Goal: Task Accomplishment & Management: Manage account settings

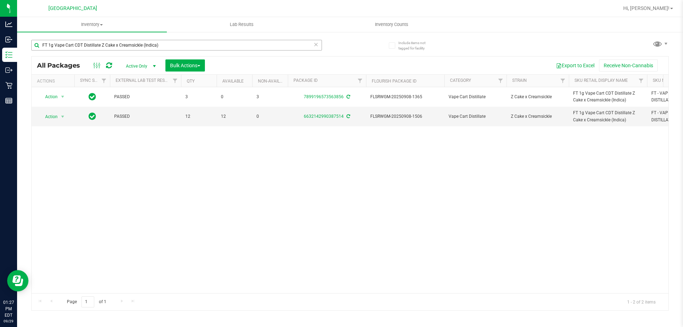
click at [117, 46] on input "FT 1g Vape Cart CDT Distillate Z Cake x Creamsickle (Indica)" at bounding box center [176, 45] width 291 height 11
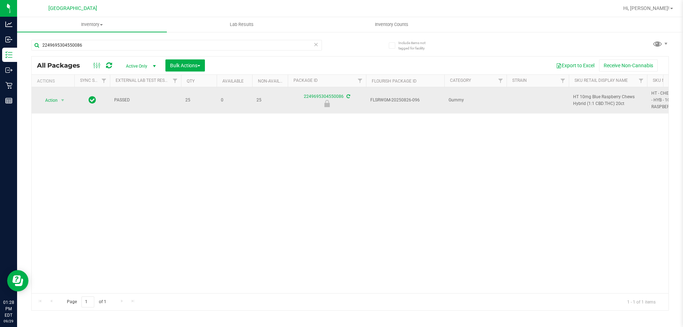
type input "2249695304550086"
click at [59, 101] on span "select" at bounding box center [62, 100] width 9 height 10
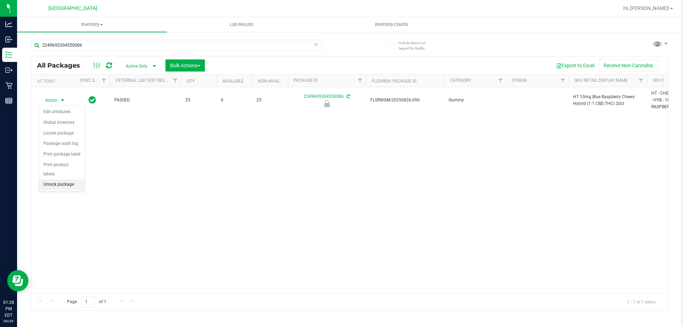
click at [62, 179] on li "Unlock package" at bounding box center [62, 184] width 46 height 11
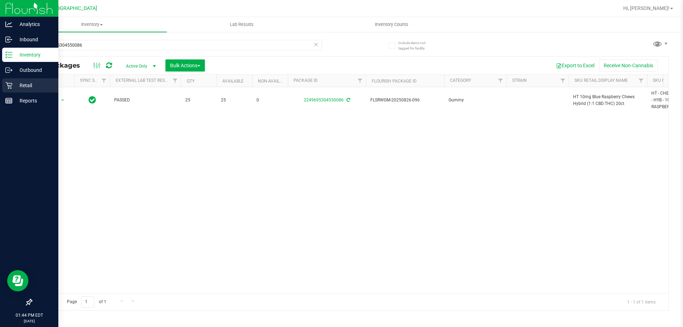
click at [23, 83] on p "Retail" at bounding box center [33, 85] width 43 height 9
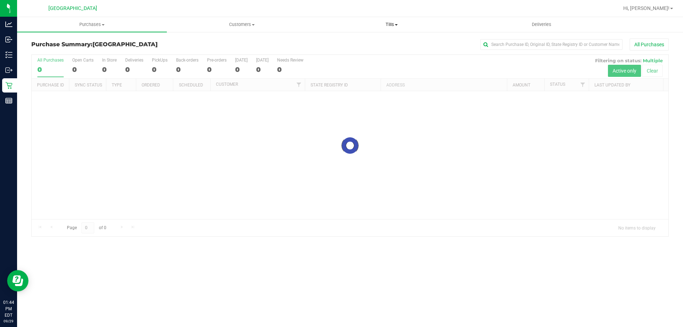
click at [394, 26] on span "Tills" at bounding box center [391, 24] width 149 height 6
click at [364, 45] on li "Manage tills" at bounding box center [392, 43] width 150 height 9
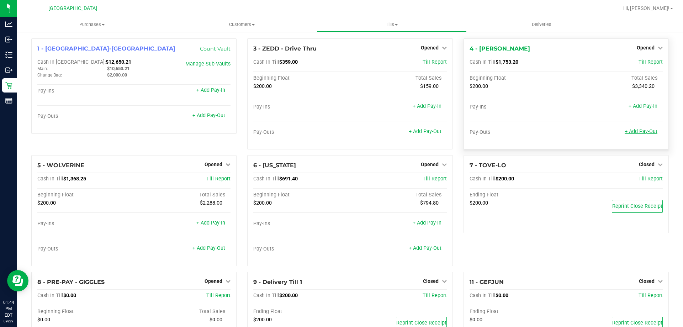
click at [637, 131] on link "+ Add Pay-Out" at bounding box center [640, 131] width 33 height 6
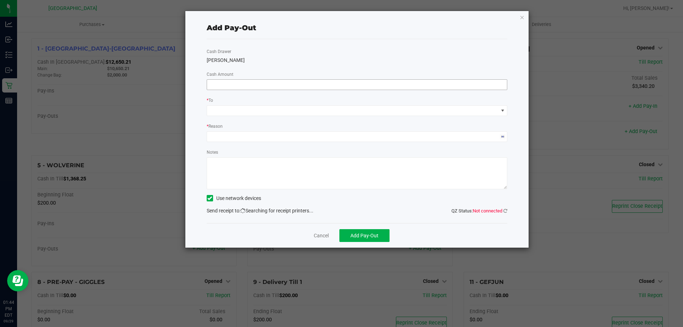
click at [315, 82] on input at bounding box center [357, 85] width 300 height 10
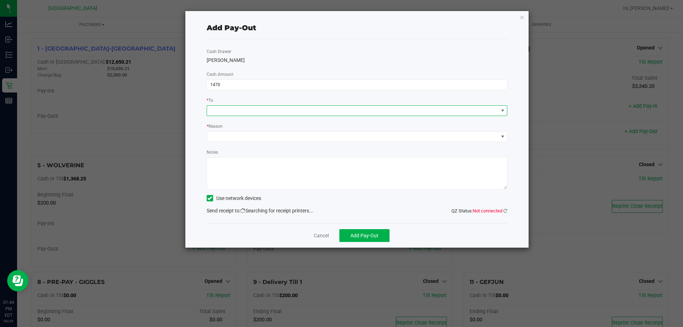
type input "$1,470.00"
click at [301, 111] on span at bounding box center [352, 111] width 291 height 10
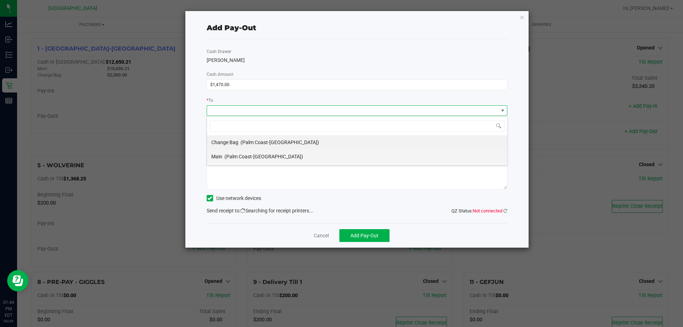
scroll to position [11, 301]
click at [258, 158] on span "(Palm Coast-Vault)" at bounding box center [263, 157] width 79 height 6
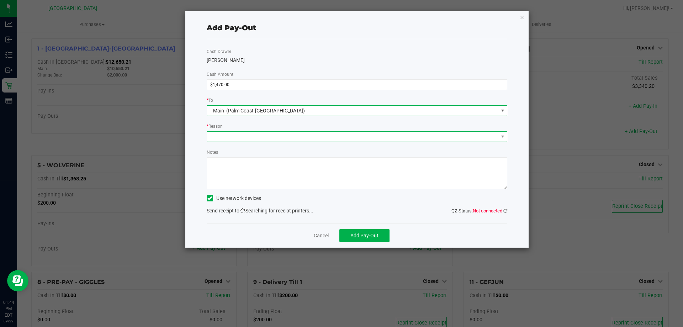
click at [262, 137] on span at bounding box center [352, 137] width 291 height 10
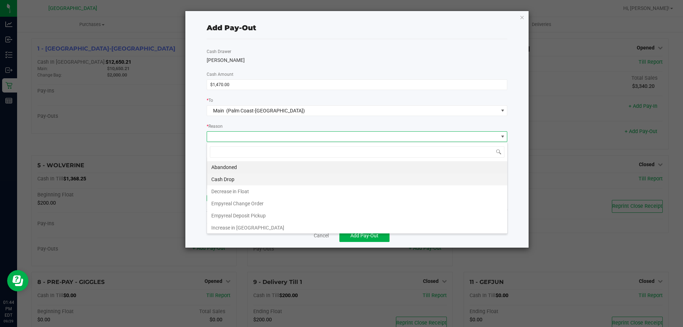
click at [240, 181] on li "Cash Drop" at bounding box center [357, 179] width 300 height 12
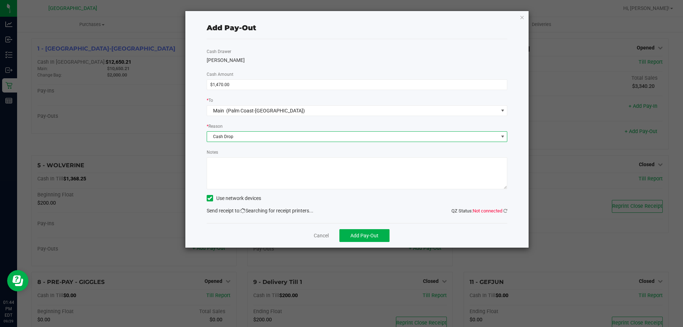
click at [266, 174] on textarea "Notes" at bounding box center [357, 173] width 301 height 32
type textarea "EG"
click at [269, 151] on div "Notes" at bounding box center [357, 168] width 301 height 41
click at [504, 210] on icon at bounding box center [505, 210] width 4 height 5
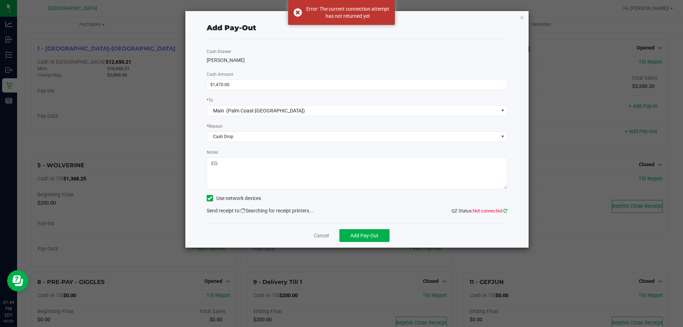
click at [506, 211] on icon at bounding box center [505, 210] width 4 height 5
click at [506, 210] on icon at bounding box center [505, 210] width 4 height 5
click at [505, 210] on icon at bounding box center [505, 210] width 4 height 5
click at [505, 211] on icon at bounding box center [505, 210] width 4 height 5
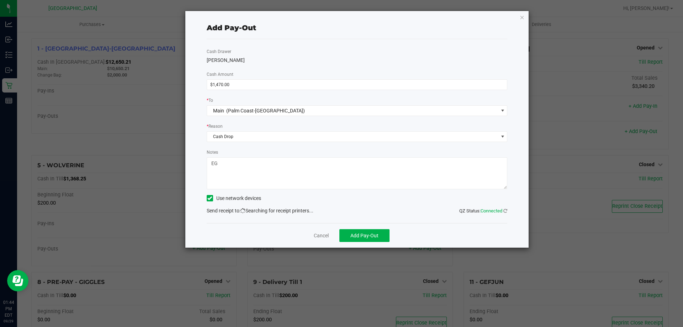
click at [430, 210] on div "Send receipt to: QZ Status: Connected Searching for receipt printers..." at bounding box center [357, 210] width 301 height 7
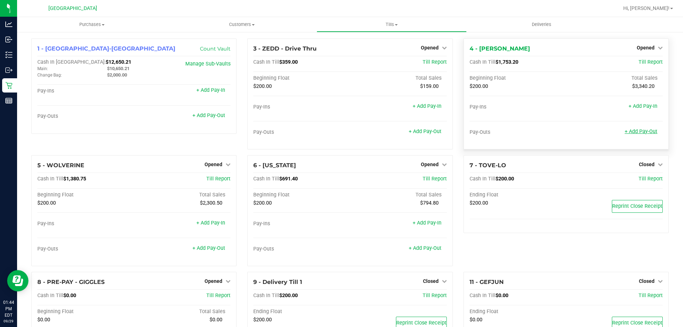
click at [632, 131] on link "+ Add Pay-Out" at bounding box center [640, 131] width 33 height 6
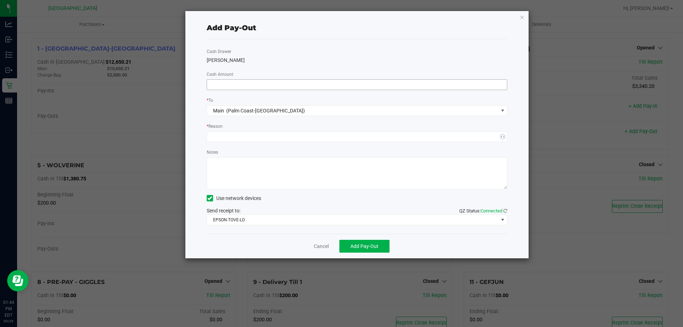
click at [359, 84] on input at bounding box center [357, 85] width 300 height 10
type input "$1,470.00"
click at [252, 142] on span at bounding box center [357, 136] width 301 height 11
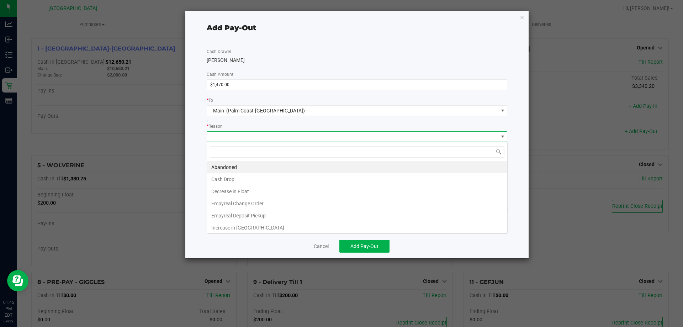
scroll to position [11, 301]
click at [234, 176] on li "Cash Drop" at bounding box center [357, 179] width 300 height 12
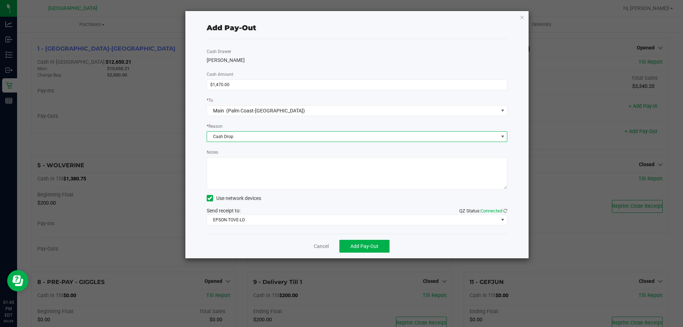
click at [259, 170] on textarea "Notes" at bounding box center [357, 173] width 301 height 32
type textarea "EG"
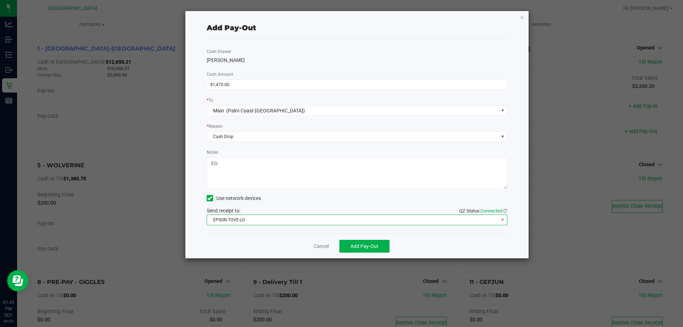
click at [264, 217] on span "EPSON-TOVE-LO" at bounding box center [352, 220] width 291 height 10
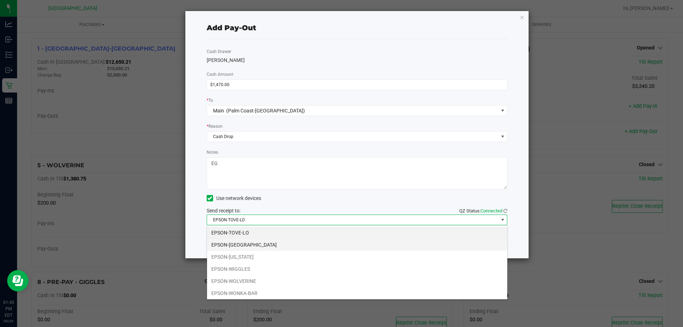
click at [263, 243] on li "EPSON-VANUATU" at bounding box center [357, 245] width 300 height 12
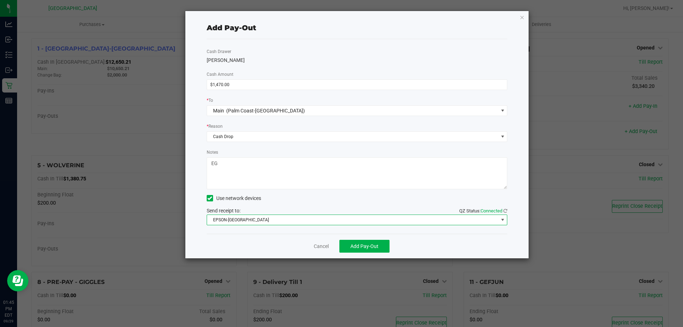
click at [287, 201] on div "Use network devices" at bounding box center [357, 198] width 301 height 11
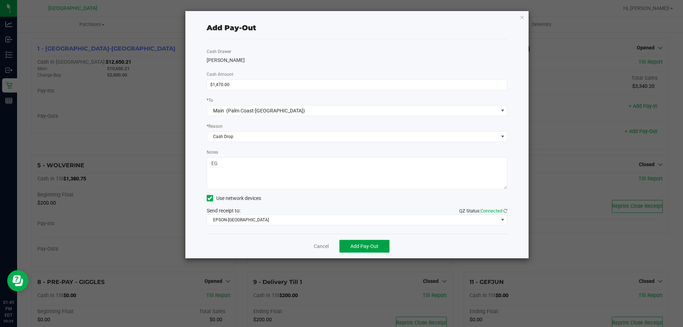
click at [371, 246] on span "Add Pay-Out" at bounding box center [364, 246] width 28 height 6
click at [522, 16] on icon "button" at bounding box center [522, 17] width 5 height 9
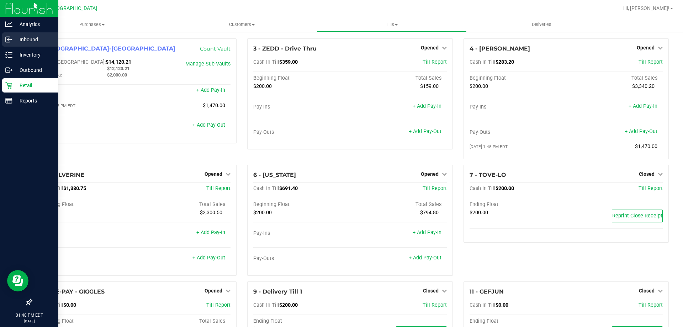
click at [6, 41] on icon at bounding box center [8, 39] width 7 height 7
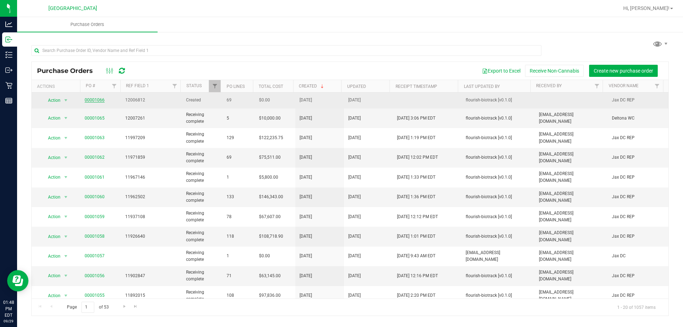
click at [102, 99] on link "00001066" at bounding box center [95, 99] width 20 height 5
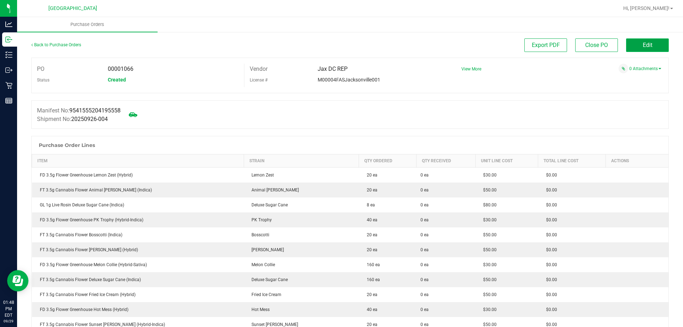
click at [643, 48] on span "Edit" at bounding box center [648, 45] width 10 height 7
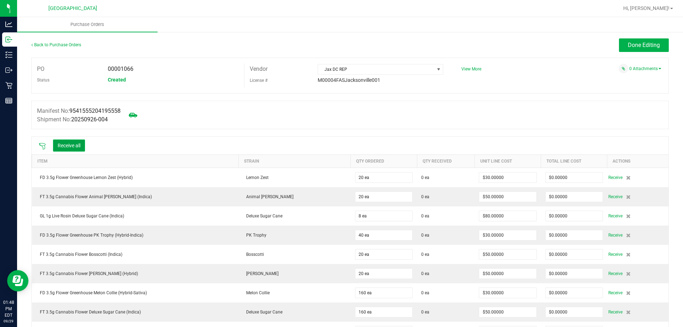
click at [73, 148] on button "Receive all" at bounding box center [69, 145] width 32 height 12
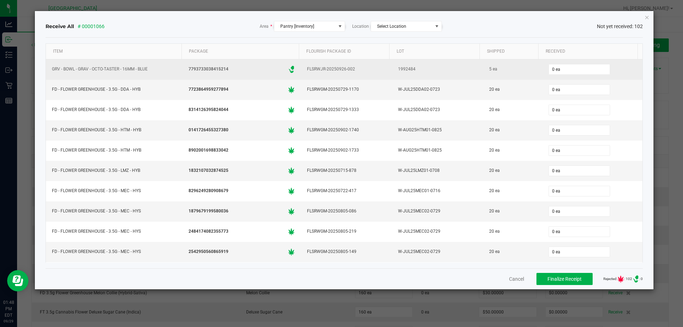
click at [573, 76] on div "0 ea" at bounding box center [593, 69] width 92 height 14
click at [574, 69] on input "0" at bounding box center [579, 69] width 61 height 10
type input "5 ea"
type input "20"
type input "0"
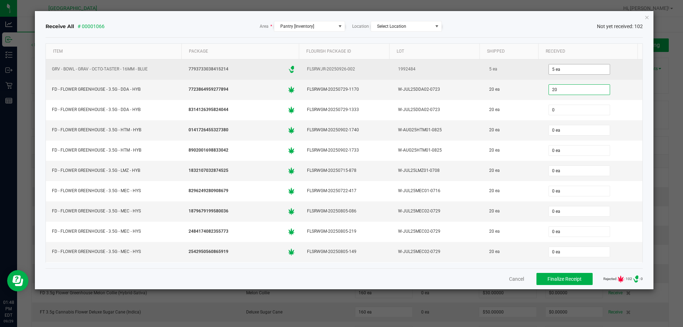
type input "20 ea"
type input "20"
type input "0"
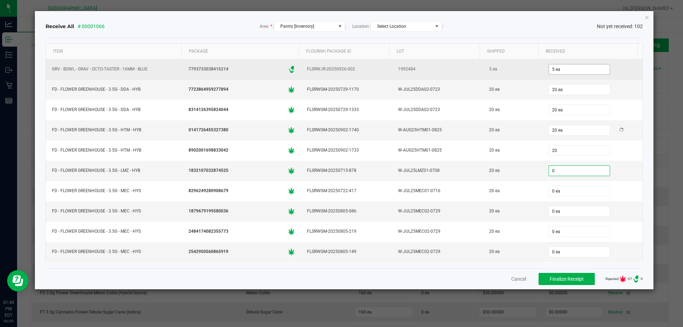
type input "20 ea"
type input "20"
type input "0"
type input "20 ea"
type input "20"
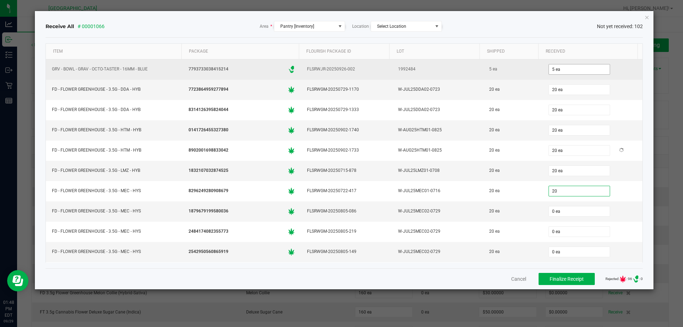
type input "0"
type input "20 ea"
type input "20"
type input "0"
type input "20 ea"
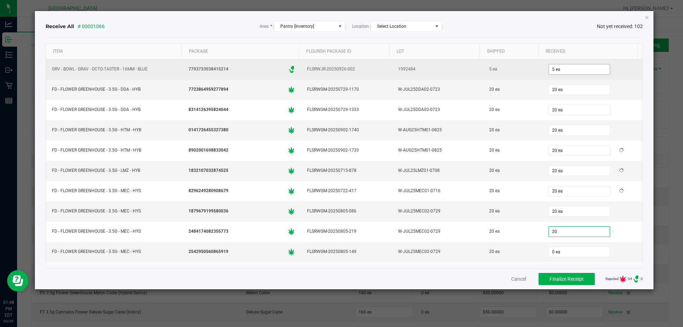
type input "20"
type input "20 ea"
type input "20"
type input "0"
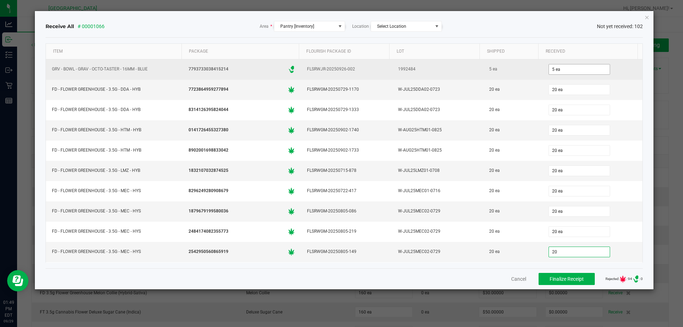
type input "20 ea"
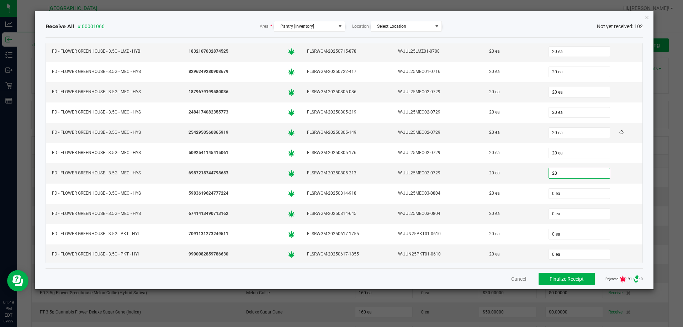
type input "20"
type input "0"
type input "20 ea"
type input "20"
type input "0"
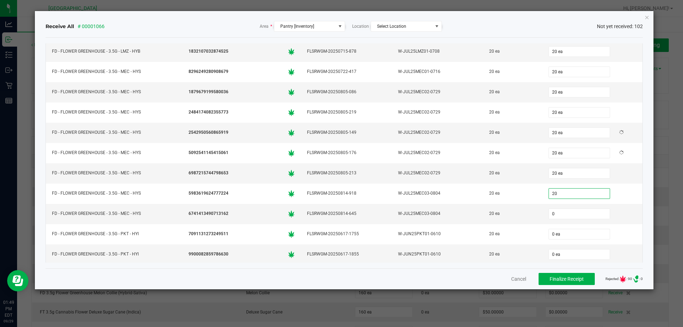
type input "20 ea"
type input "0 ea"
type input "20"
type input "0"
type input "20 ea"
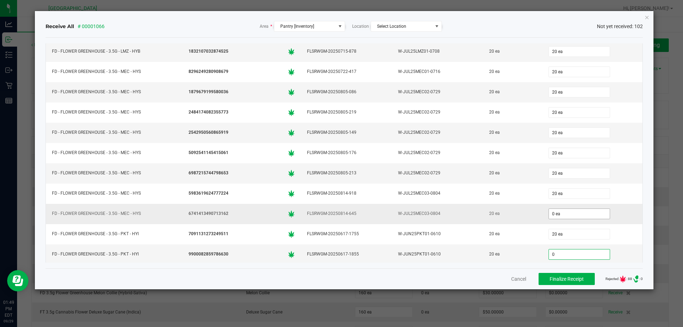
click at [555, 212] on input "0 ea" at bounding box center [579, 214] width 61 height 10
type input "0"
type input "0 ea"
type input "20"
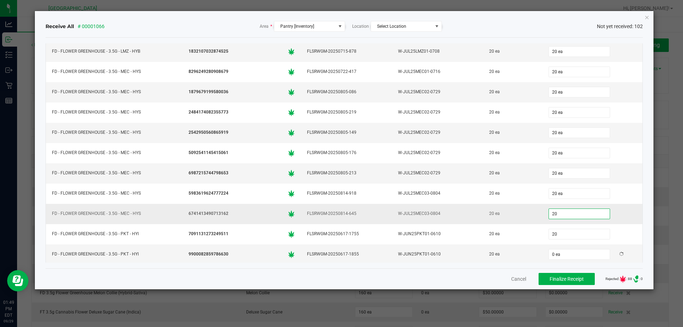
type input "20 ea"
type input "0"
type input "20 ea"
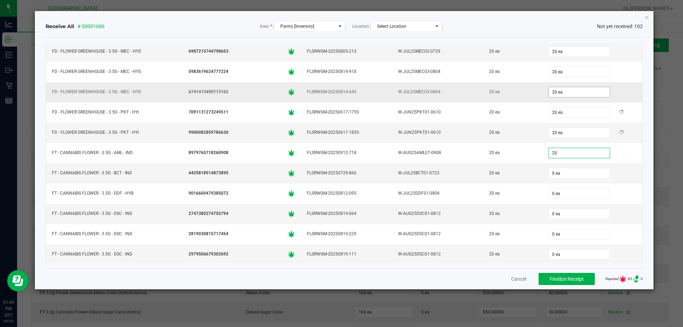
type input "20 ea"
type input "20"
type input "0"
type input "20 ea"
type input "20"
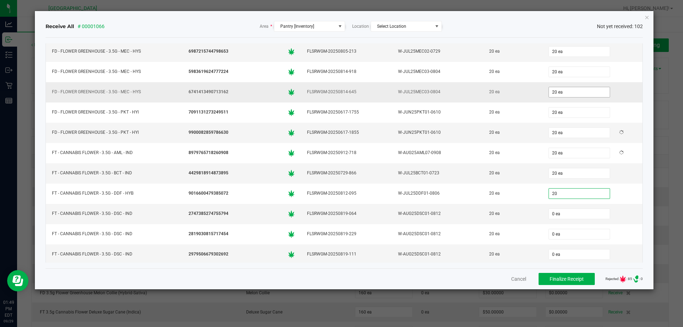
type input "0"
type input "20 ea"
type input "20"
type input "0"
type input "20 ea"
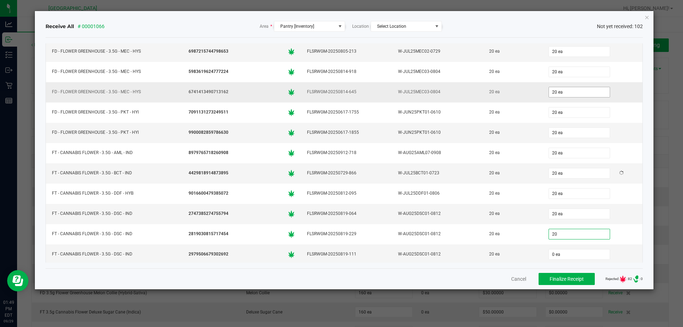
type input "20"
type input "0"
type input "20 ea"
type input "20"
type input "0"
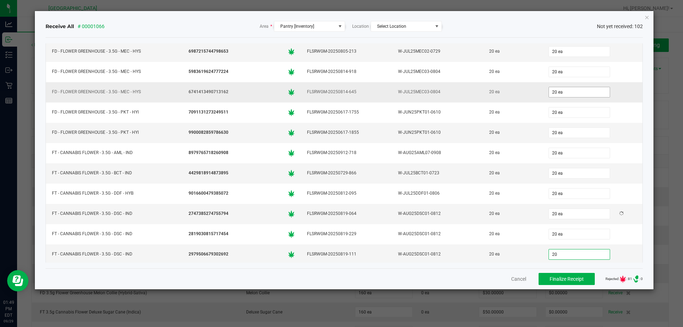
type input "20 ea"
type input "20"
type input "0"
type input "20 ea"
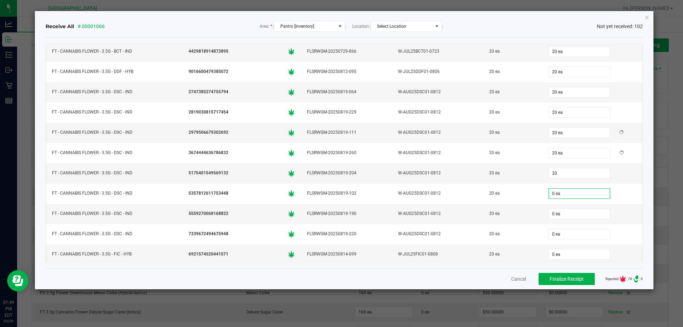
type input "20 ea"
type input "20"
type input "0"
type input "20 ea"
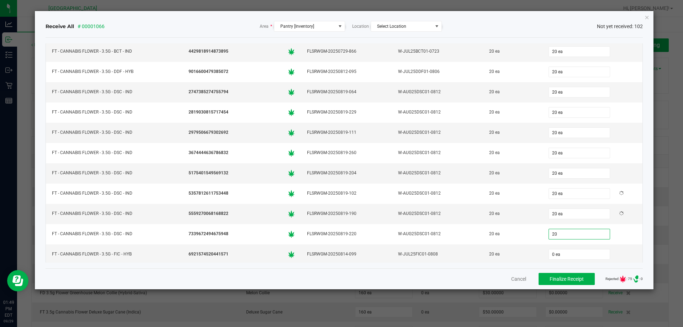
type input "20 ea"
type input "20"
type input "0"
type input "20 ea"
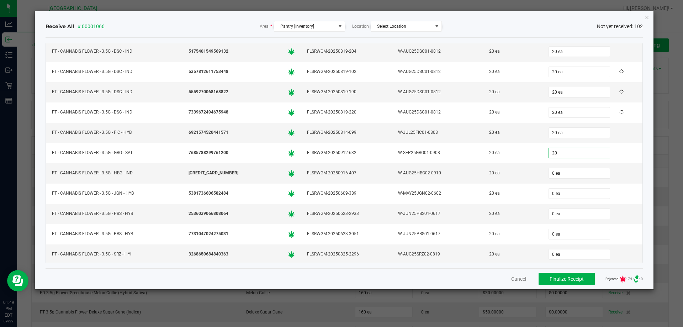
type input "20"
type input "0"
type input "20 ea"
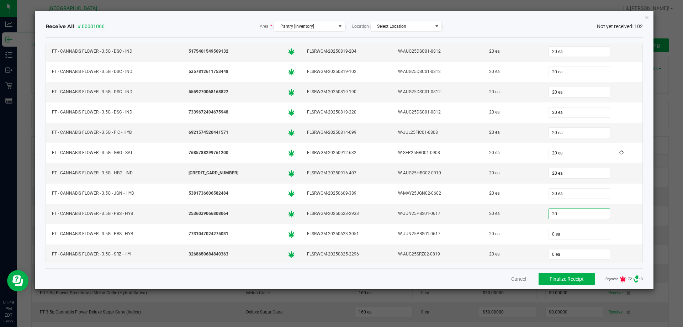
type input "20"
type input "0"
type input "20 ea"
type input "20"
type input "0"
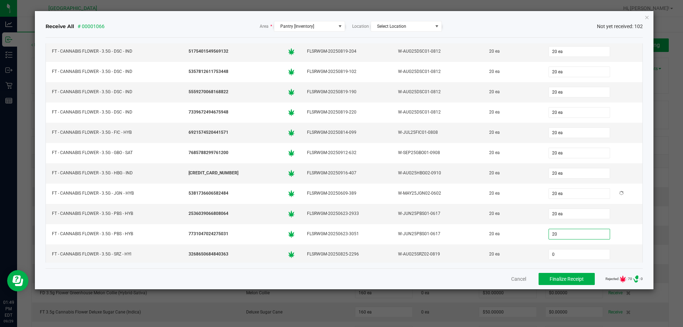
type input "20 ea"
type input "19"
type input "0"
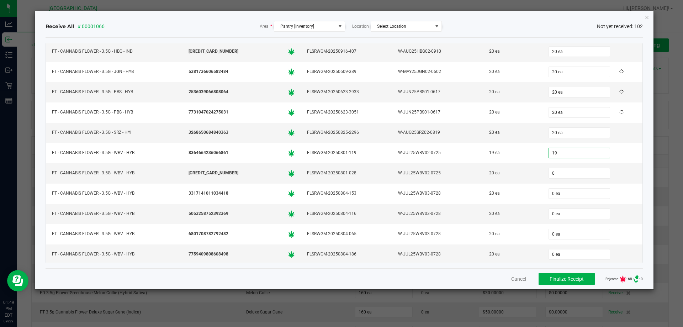
type input "19 ea"
type input "20 ea"
type input "0"
type input "0 ea"
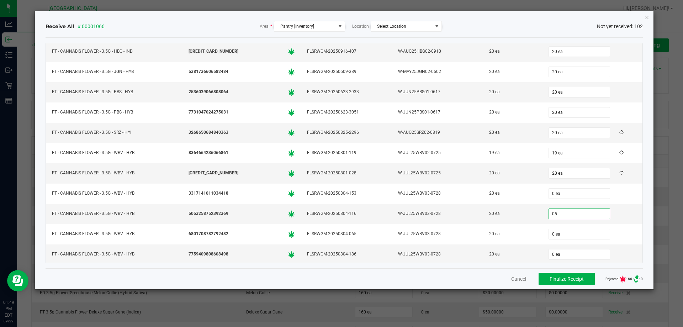
type input "0"
type input "0 ea"
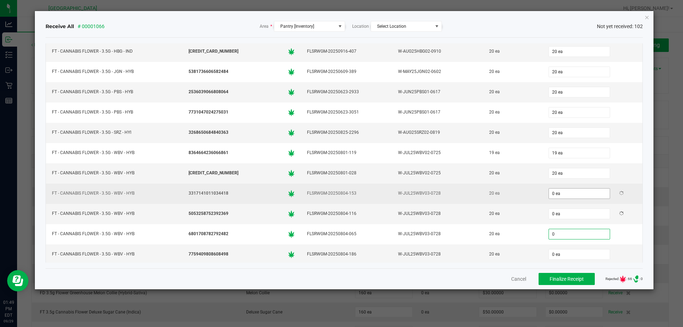
type input "0"
type input "0 ea"
click at [562, 193] on input "0" at bounding box center [579, 193] width 61 height 10
type input "20"
type input "0"
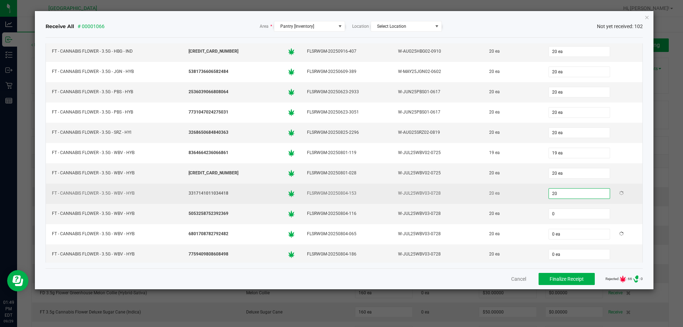
type input "20 ea"
type input "20"
type input "0"
type input "20 ea"
type input "20"
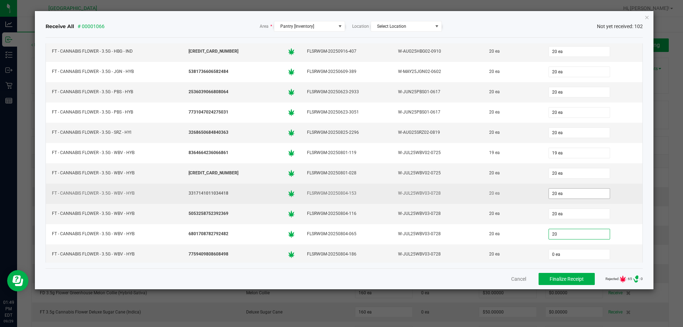
type input "0"
type input "20 ea"
type input "20"
type input "0"
type input "20 ea"
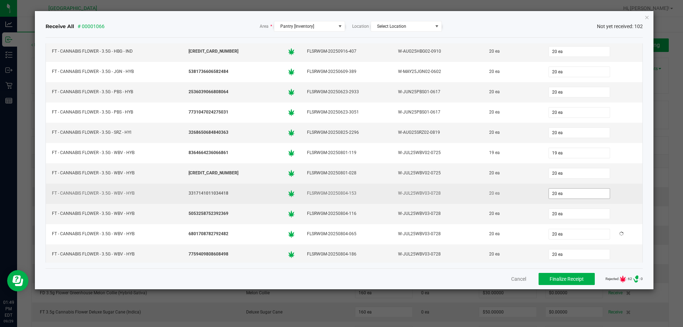
scroll to position [727, 0]
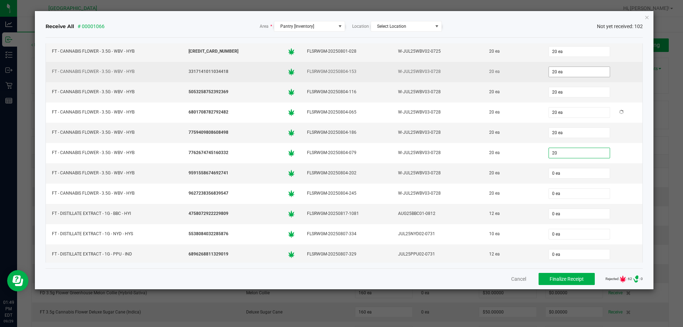
type input "20"
type input "0"
type input "20 ea"
type input "20"
type input "0"
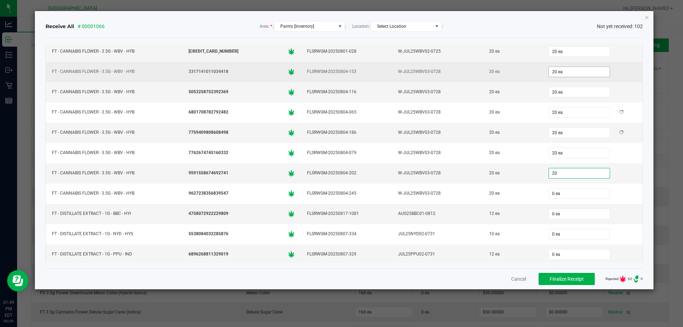
type input "20 ea"
type input "20"
type input "0"
type input "20 ea"
type input "12"
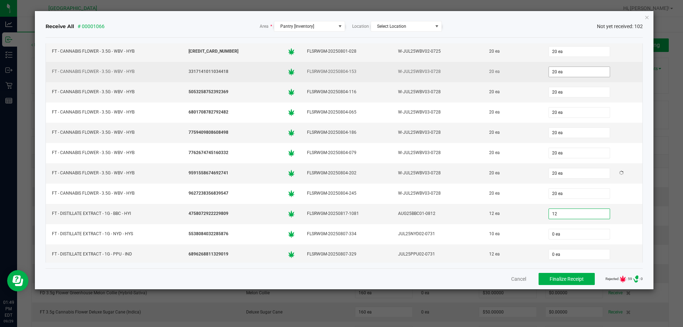
type input "0"
type input "12 ea"
type input "10"
type input "0"
type input "10 ea"
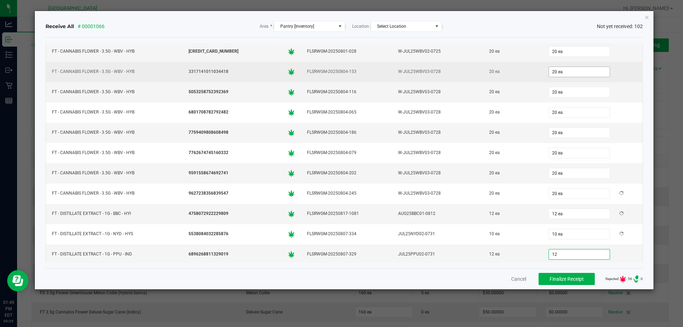
type input "12"
type input "0"
type input "12 ea"
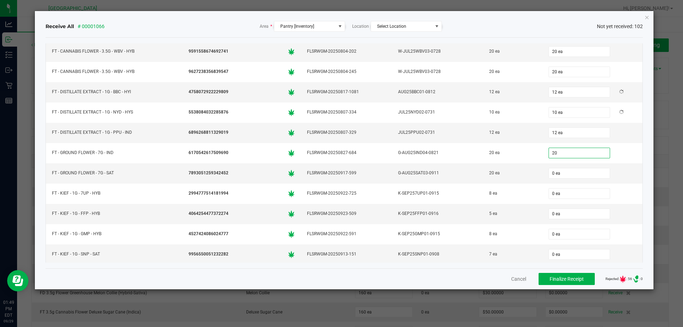
type input "20"
type input "0"
type input "20 ea"
type input "8"
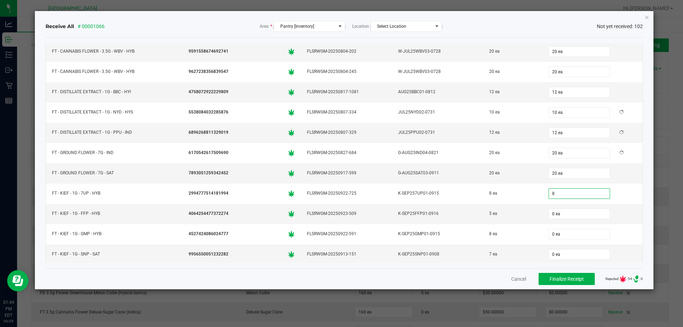
type input "0"
type input "8 ea"
type input "5 ea"
type input "8 ea"
type input "7 ea"
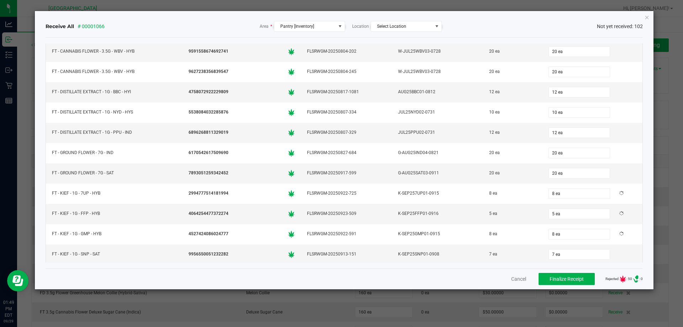
scroll to position [971, 0]
type input "25"
type input "0"
type input "25 ea"
type input "25"
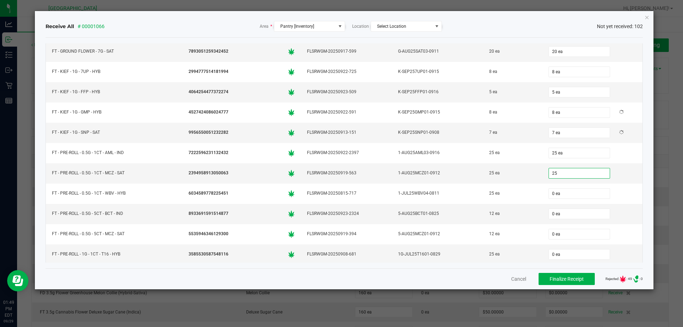
type input "0"
type input "25 ea"
type input "25"
type input "0"
type input "25 ea"
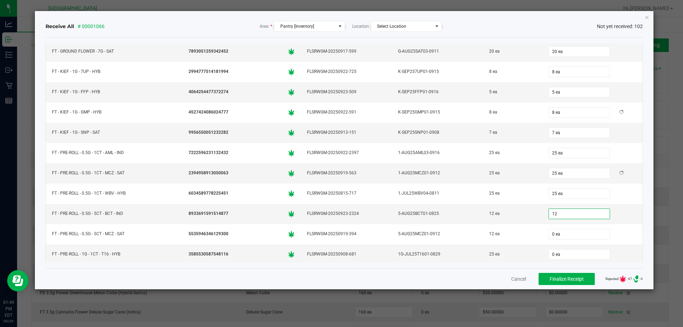
type input "12 ea"
type input "12"
type input "0"
type input "12 ea"
type input "25"
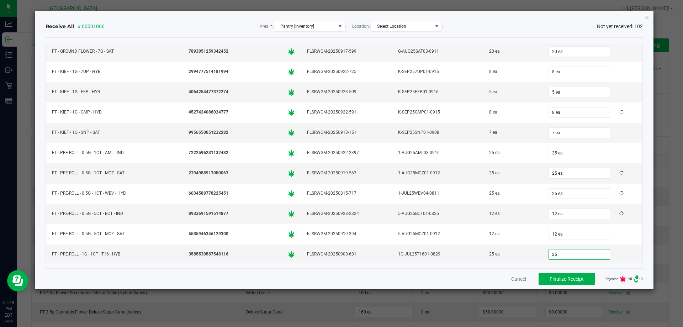
type input "0"
type input "25 ea"
type input "8 ea"
type input "12"
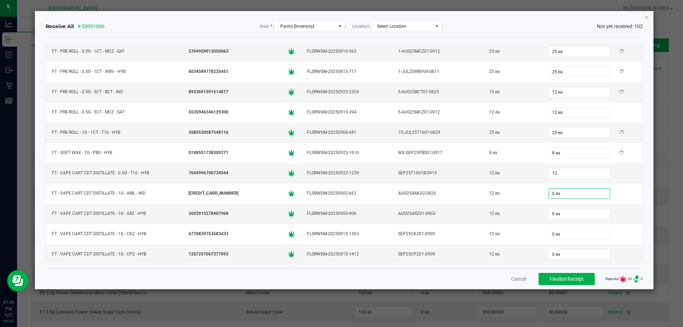
type input "0"
type input "12 ea"
type input "12"
type input "0"
type input "12 ea"
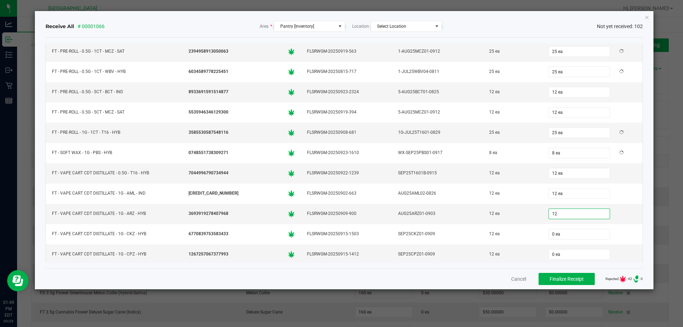
type input "12"
type input "0"
type input "12 ea"
type input "12"
type input "0"
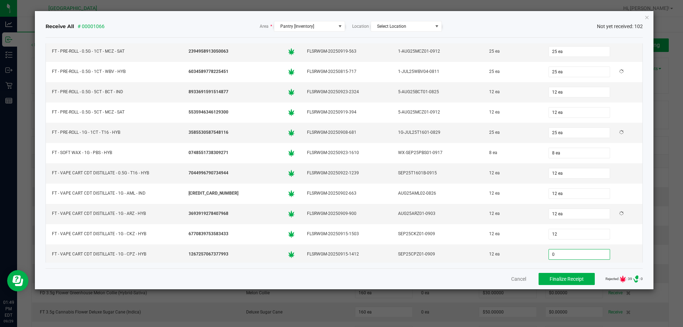
type input "12 ea"
type input "12"
type input "0"
type input "12 ea"
type input "12"
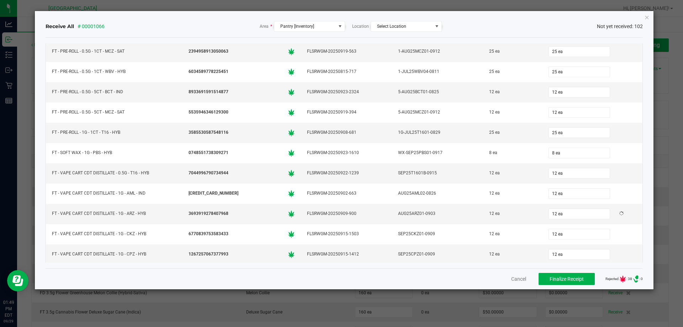
type input "0"
type input "12 ea"
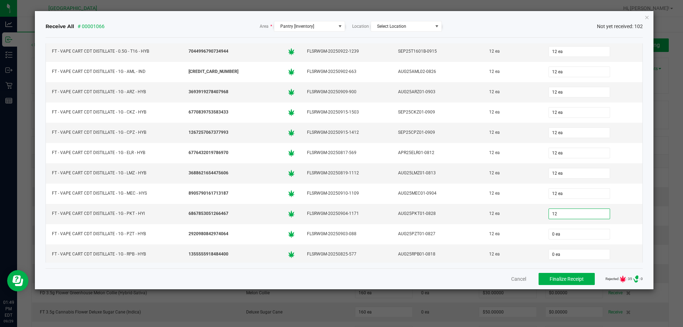
type input "12 ea"
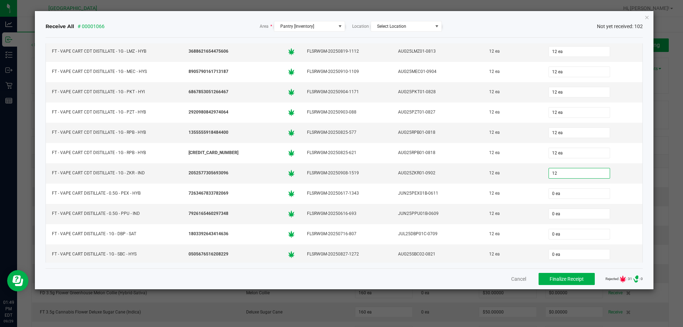
type input "12 ea"
type input "12"
type input "05"
type input "12 ea"
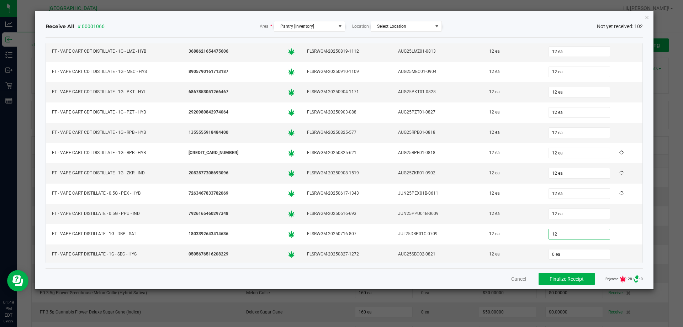
type input "12 ea"
type input "20"
type input "05"
type input "20 ea"
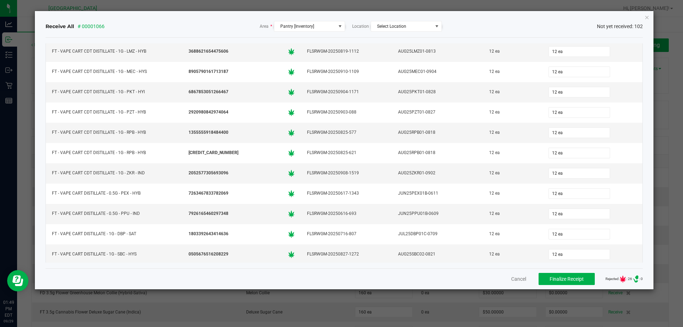
scroll to position [1457, 0]
type input "0 ea"
type input "20 ea"
type input "12"
type input "0"
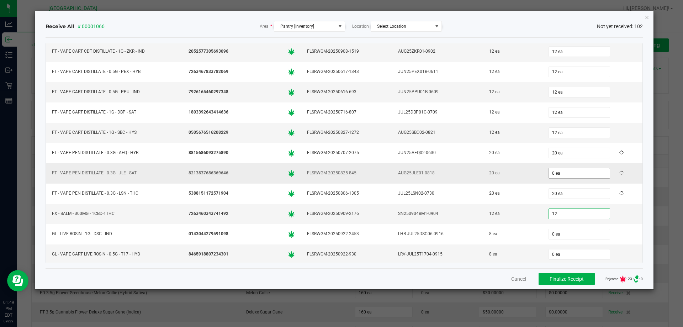
type input "12 ea"
click at [566, 176] on input "0" at bounding box center [579, 173] width 61 height 10
type input "20"
type input "20 ea"
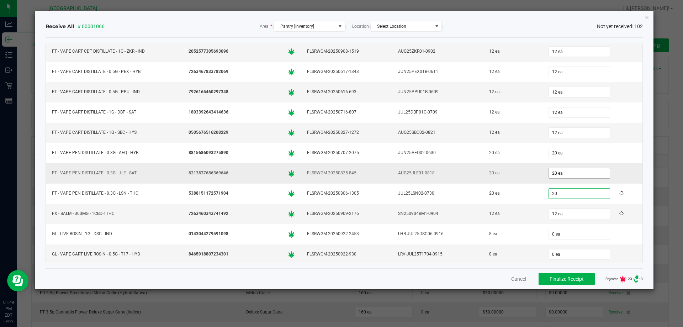
type input "20 ea"
type input "12 ea"
type input "8 ea"
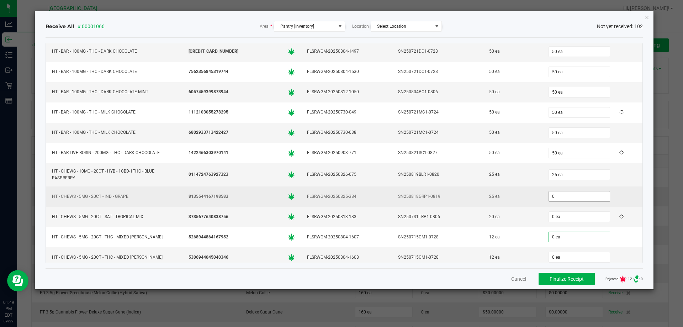
click at [567, 195] on input "0" at bounding box center [579, 196] width 61 height 10
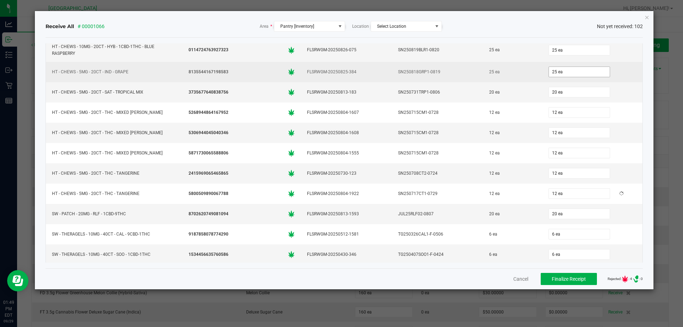
scroll to position [1867, 0]
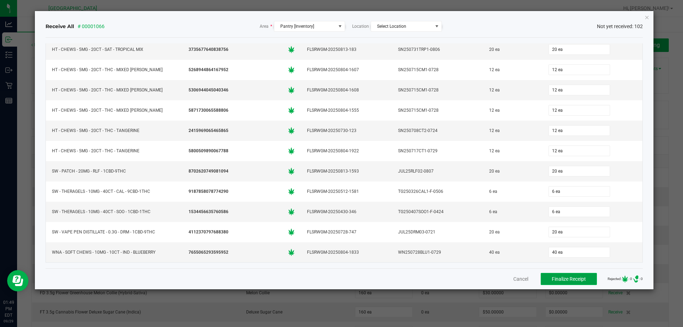
click at [552, 278] on span "Finalize Receipt" at bounding box center [569, 279] width 34 height 6
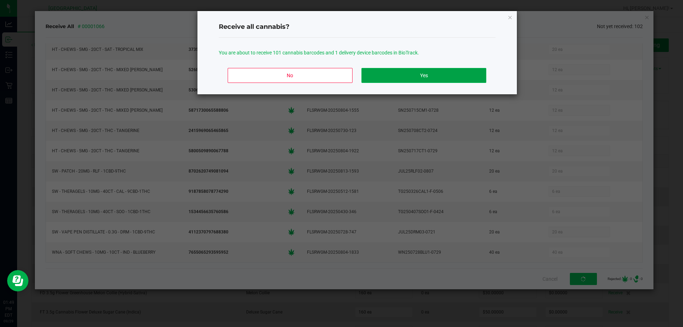
click at [417, 73] on button "Yes" at bounding box center [423, 75] width 124 height 15
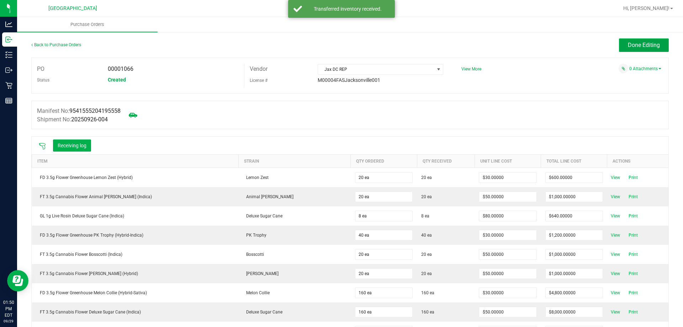
click at [633, 48] on span "Done Editing" at bounding box center [644, 45] width 32 height 7
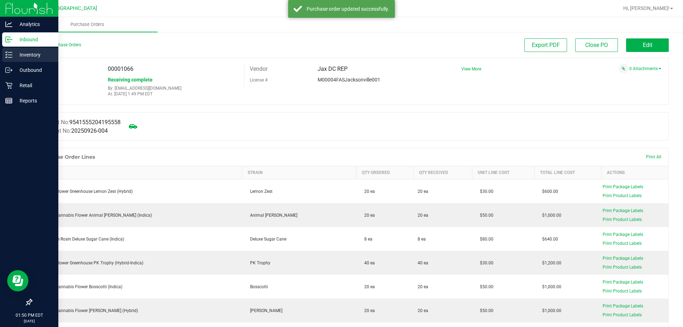
click at [9, 53] on icon at bounding box center [8, 54] width 7 height 7
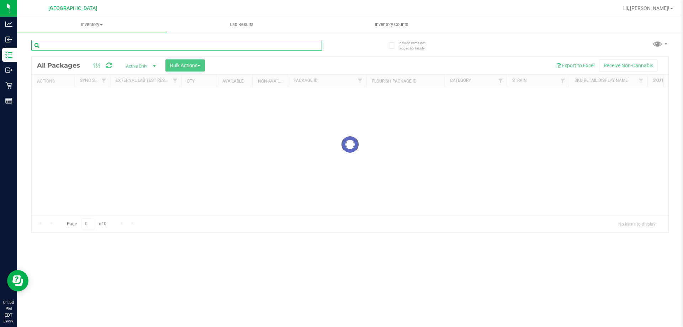
click at [133, 50] on input "text" at bounding box center [176, 45] width 291 height 11
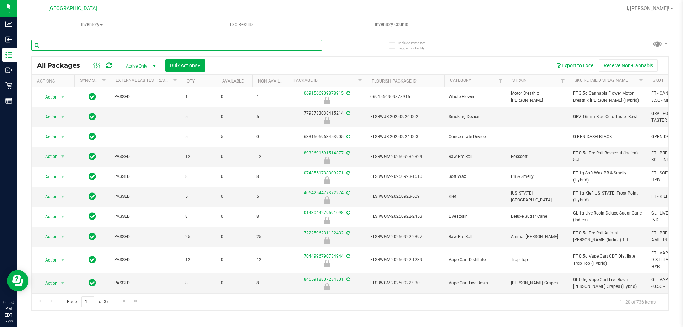
click at [134, 49] on input "text" at bounding box center [176, 45] width 291 height 11
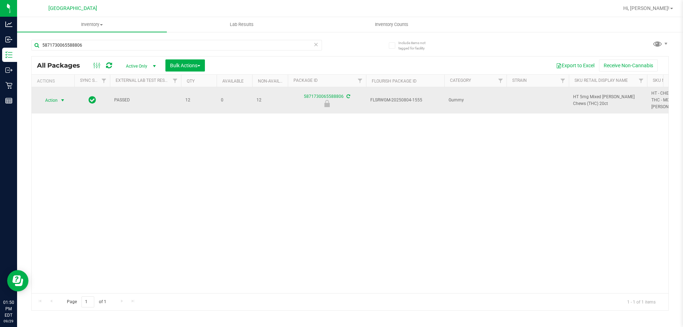
click at [55, 98] on span "Action" at bounding box center [48, 100] width 19 height 10
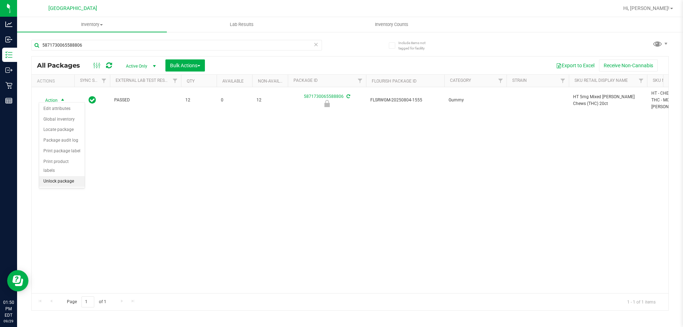
click at [62, 176] on li "Unlock package" at bounding box center [62, 181] width 46 height 11
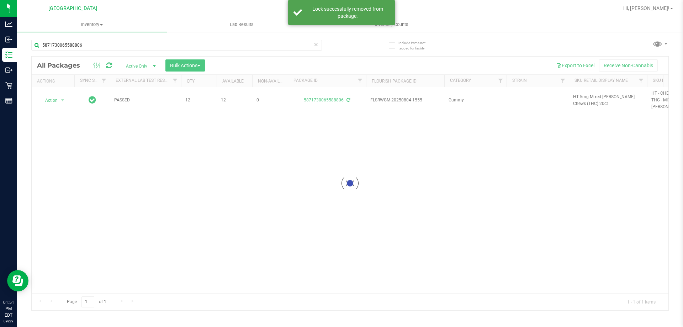
click at [578, 94] on div at bounding box center [350, 184] width 637 height 254
click at [576, 95] on span "HT 5mg Mixed Berry Chews (THC) 20ct" at bounding box center [608, 101] width 70 height 14
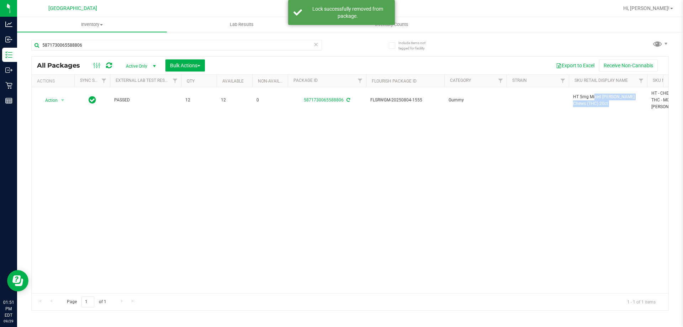
click at [576, 95] on span "HT 5mg Mixed Berry Chews (THC) 20ct" at bounding box center [608, 101] width 70 height 14
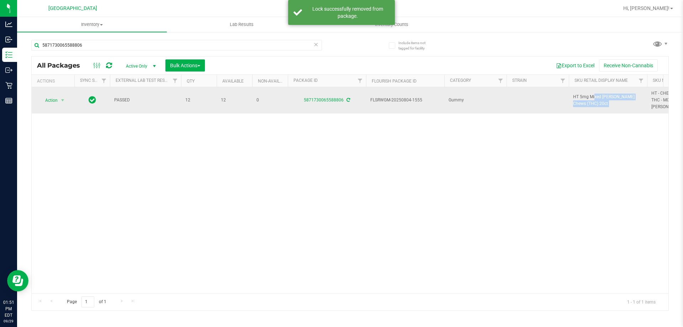
copy tr "HT 5mg Mixed Berry Chews (THC) 20ct"
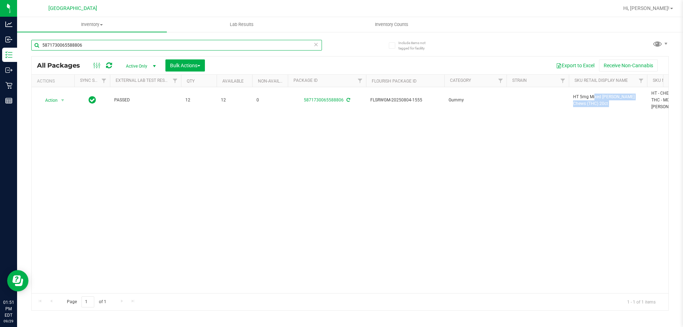
click at [289, 44] on input "5871730065588806" at bounding box center [176, 45] width 291 height 11
click at [288, 44] on input "5871730065588806" at bounding box center [176, 45] width 291 height 11
paste input "HT 5mg Mixed Berry Chews (THC) 20ct"
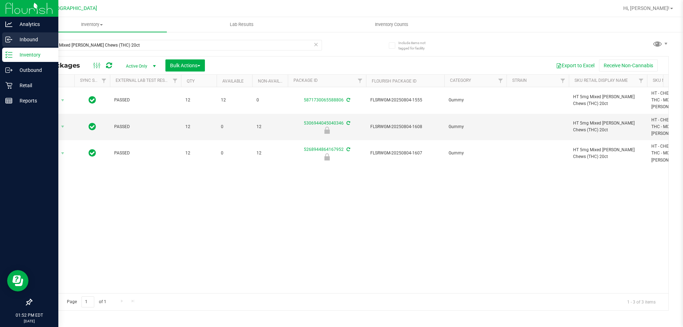
click at [12, 38] on icon at bounding box center [8, 39] width 7 height 7
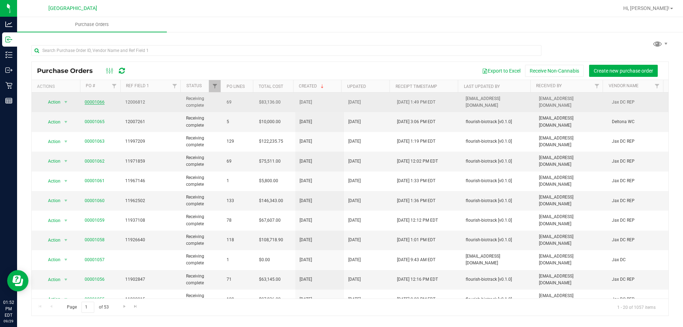
click at [94, 103] on link "00001066" at bounding box center [95, 102] width 20 height 5
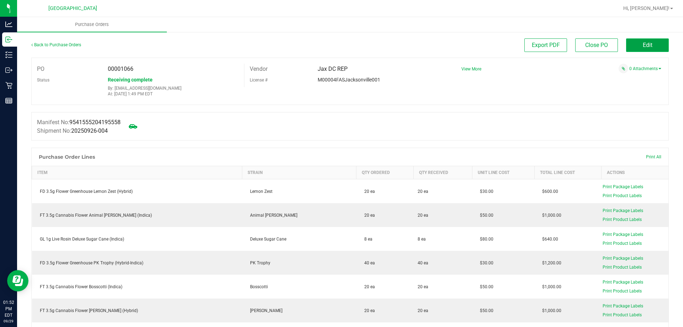
click at [630, 40] on button "Edit" at bounding box center [647, 45] width 43 height 14
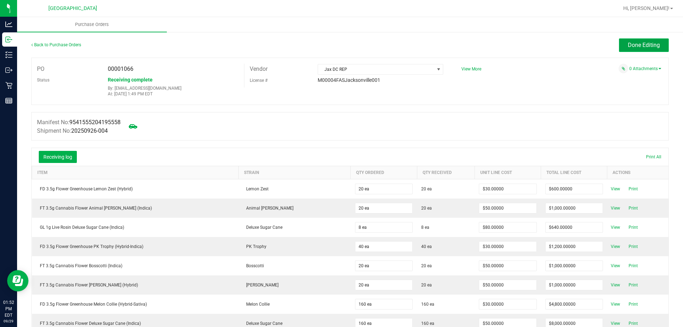
click at [633, 43] on span "Done Editing" at bounding box center [644, 45] width 32 height 7
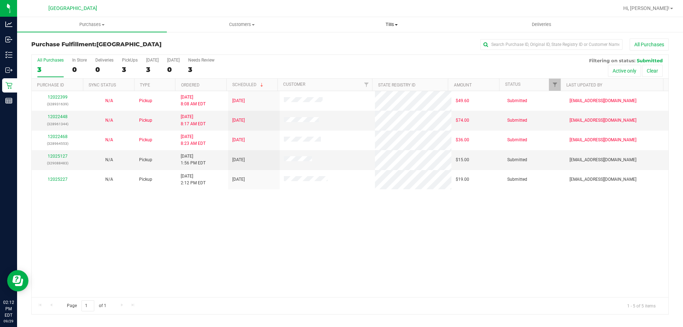
click at [386, 28] on uib-tab-heading "Tills Manage tills Reconcile e-payments" at bounding box center [391, 24] width 149 height 14
click at [361, 43] on span "Manage tills" at bounding box center [341, 43] width 48 height 6
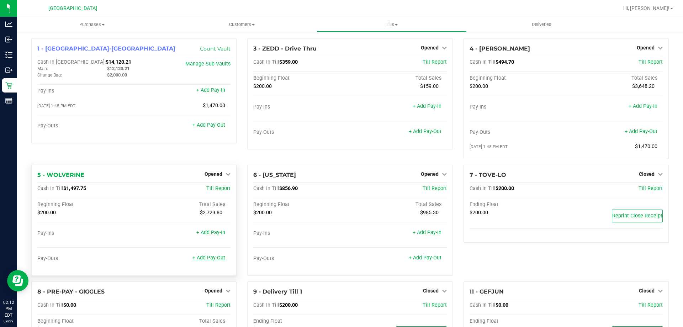
click at [213, 259] on link "+ Add Pay-Out" at bounding box center [208, 258] width 33 height 6
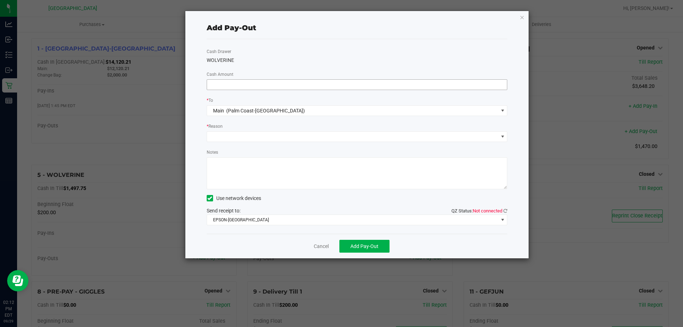
click at [286, 85] on input at bounding box center [357, 85] width 300 height 10
type input "$1,120.00"
click at [283, 95] on div "Cash Drawer WOLVERINE Cash Amount $1,120.00 * To Main (Palm Coast-Vault) * Reas…" at bounding box center [357, 136] width 301 height 195
click at [241, 141] on span at bounding box center [352, 137] width 291 height 10
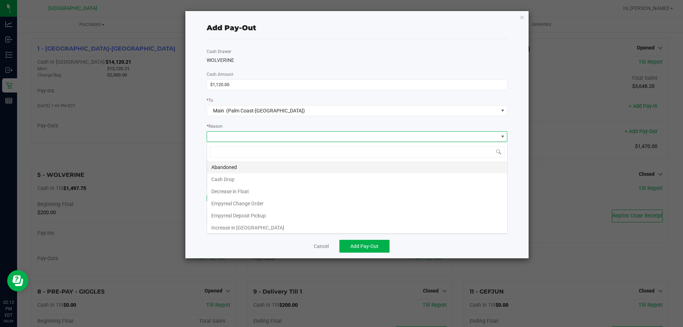
scroll to position [11, 301]
click at [230, 179] on li "Cash Drop" at bounding box center [357, 179] width 300 height 12
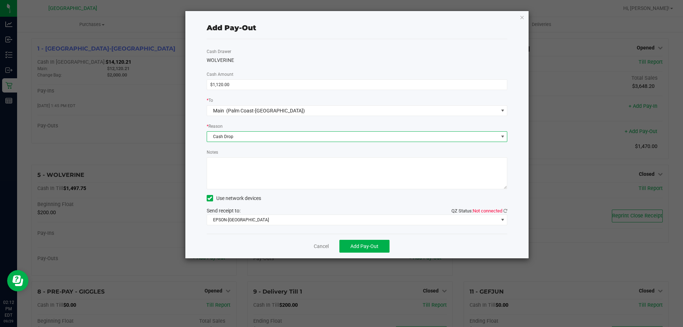
click at [242, 174] on textarea "Notes" at bounding box center [357, 173] width 301 height 32
type textarea "EG"
click at [250, 148] on div "Cash Drawer WOLVERINE Cash Amount $1,120.00 * To Main (Palm Coast-Vault) * Reas…" at bounding box center [357, 136] width 301 height 195
click at [505, 211] on icon at bounding box center [505, 210] width 4 height 5
click at [370, 245] on span "Add Pay-Out" at bounding box center [364, 246] width 28 height 6
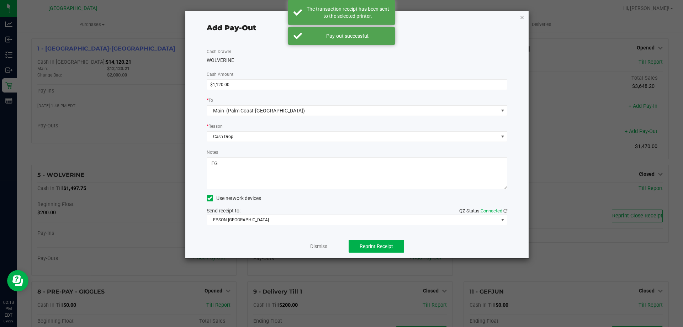
click at [522, 17] on icon "button" at bounding box center [522, 17] width 5 height 9
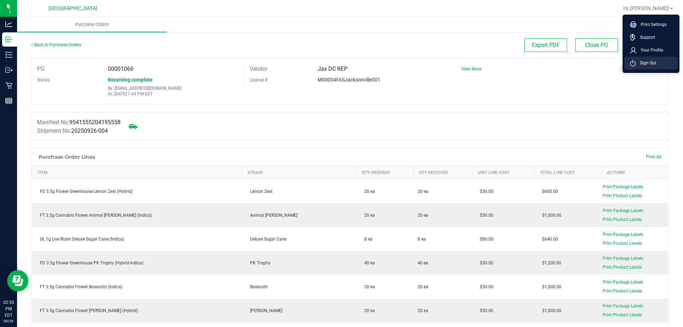
click at [644, 63] on span "Sign Out" at bounding box center [646, 62] width 21 height 7
